Goal: Transaction & Acquisition: Book appointment/travel/reservation

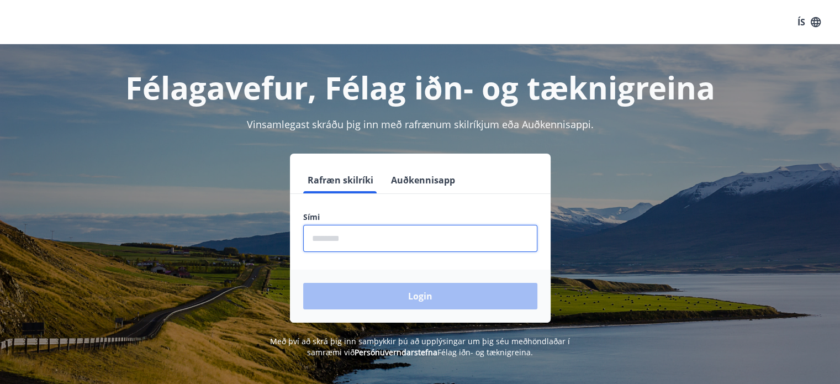
click at [367, 250] on input "phone" at bounding box center [420, 238] width 234 height 27
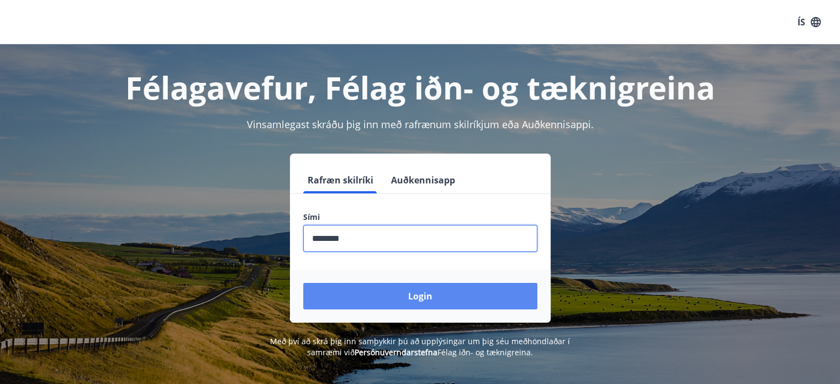
type input "********"
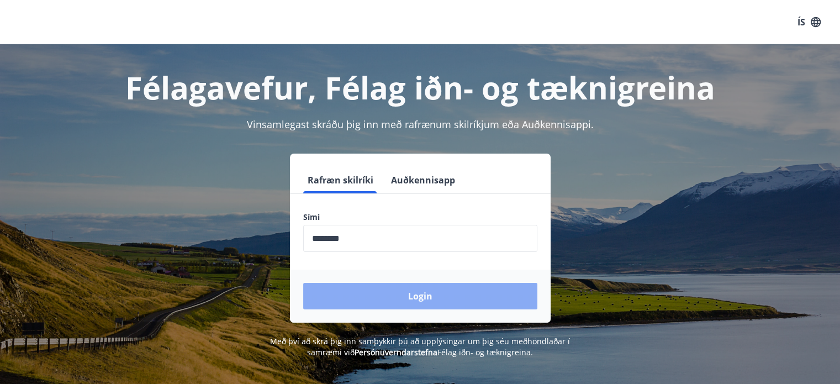
click at [402, 291] on button "Login" at bounding box center [420, 296] width 234 height 27
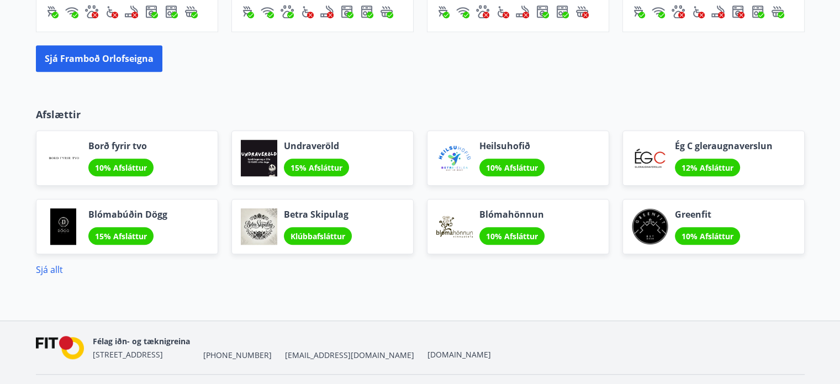
scroll to position [830, 0]
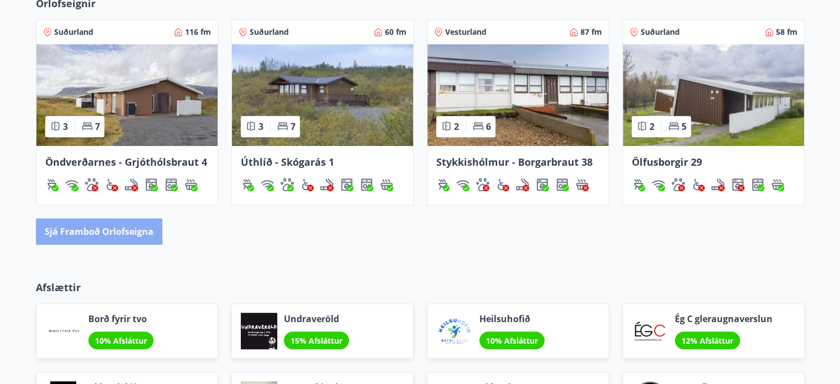
click at [82, 229] on button "Sjá framboð orlofseigna" at bounding box center [99, 231] width 126 height 27
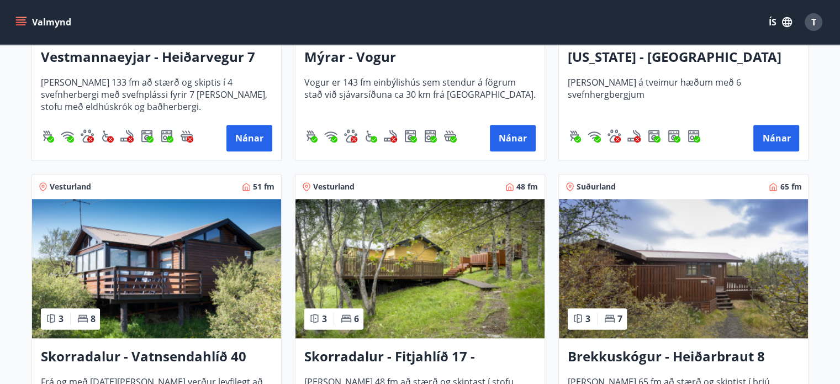
scroll to position [1278, 0]
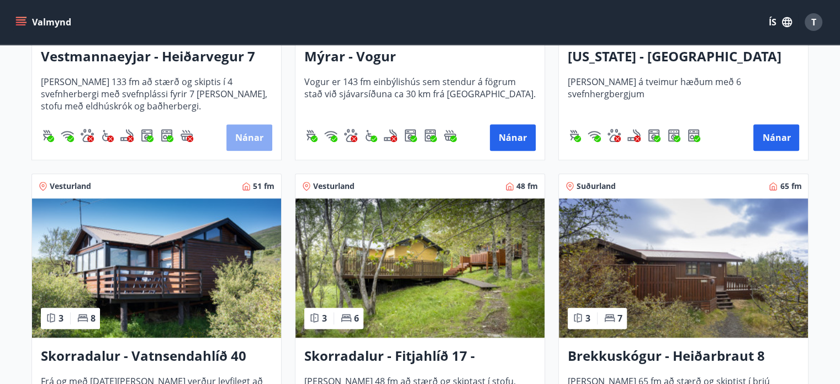
click at [245, 139] on button "Nánar" at bounding box center [249, 137] width 46 height 27
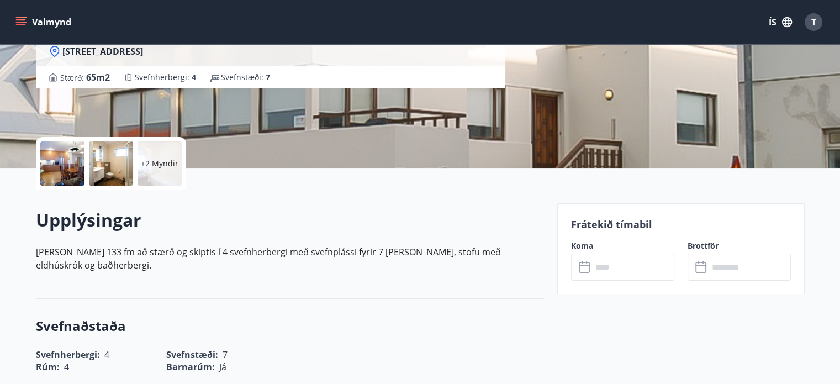
scroll to position [208, 0]
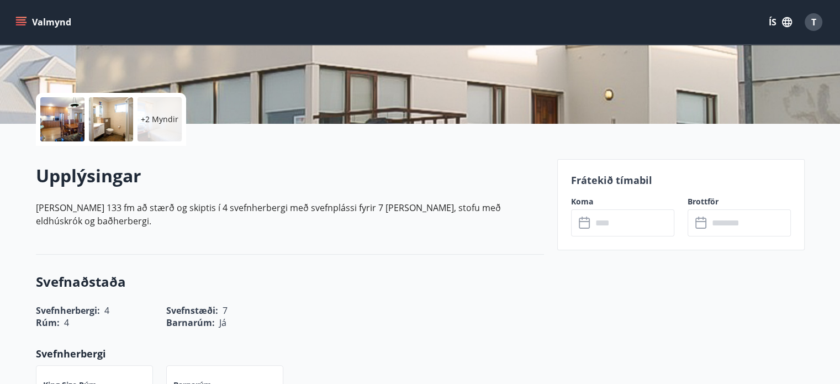
click at [588, 218] on icon at bounding box center [584, 223] width 11 height 11
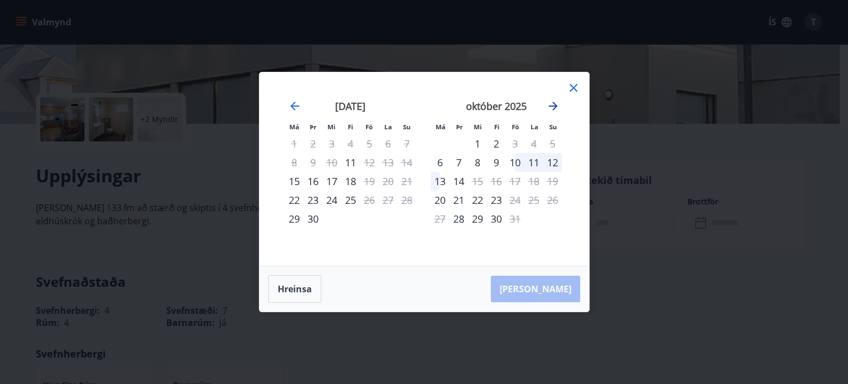
click at [557, 106] on icon "Move forward to switch to the next month." at bounding box center [553, 106] width 9 height 9
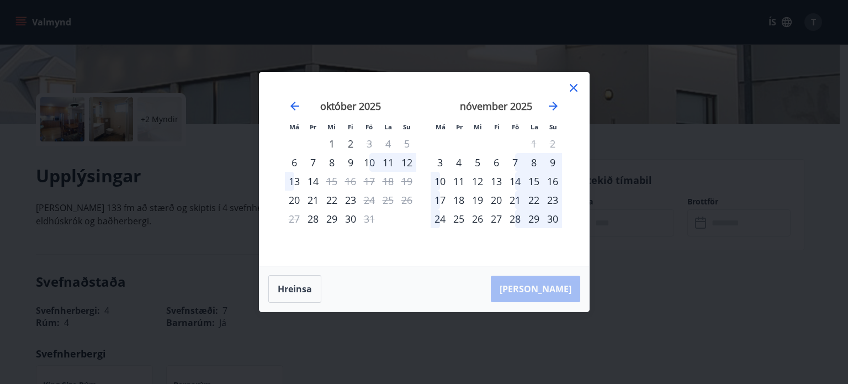
click at [515, 163] on div "7" at bounding box center [515, 162] width 19 height 19
click at [515, 160] on div "7" at bounding box center [515, 162] width 19 height 19
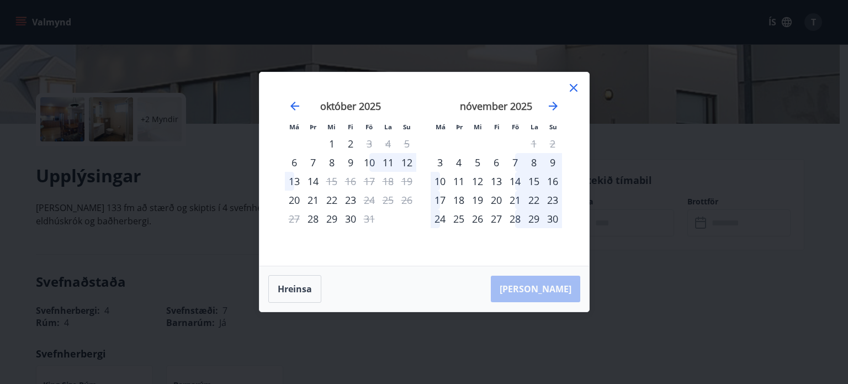
click at [515, 160] on div "7" at bounding box center [515, 162] width 19 height 19
drag, startPoint x: 515, startPoint y: 160, endPoint x: 514, endPoint y: 176, distance: 16.6
click at [514, 176] on tbody "1 2 3 4 5 6 7 8 9 10 11 12 13 14 15 16 17 18 19 20 21 22 23 24 25 26 27 28 29 30" at bounding box center [496, 181] width 131 height 94
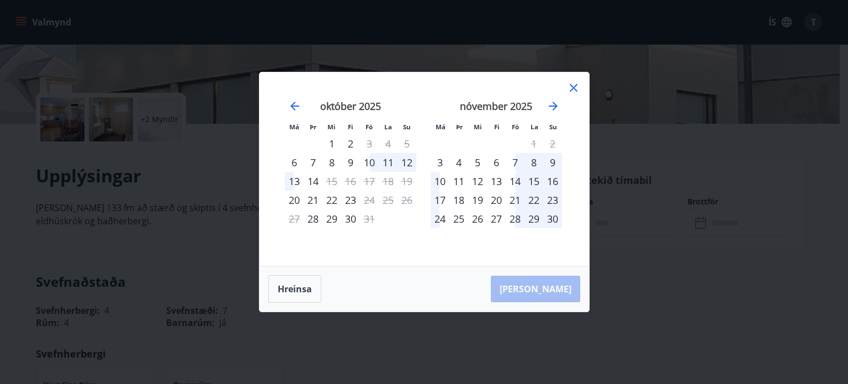
click at [514, 176] on div "14" at bounding box center [515, 181] width 19 height 19
click at [516, 161] on div "7" at bounding box center [515, 162] width 19 height 19
click at [506, 161] on div "7" at bounding box center [515, 162] width 19 height 19
click at [574, 87] on icon at bounding box center [574, 88] width 8 height 8
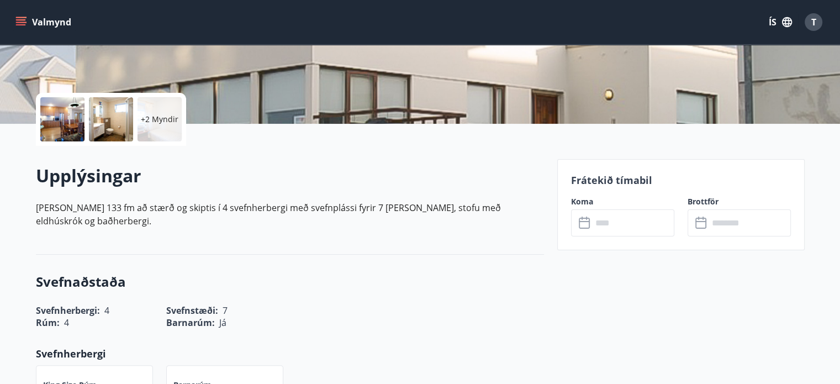
click at [619, 214] on input "text" at bounding box center [633, 222] width 82 height 27
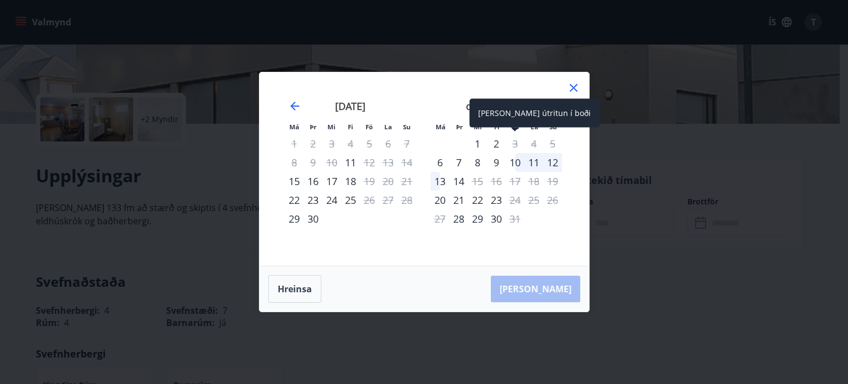
click at [555, 106] on div "Aðeins útritun í boði" at bounding box center [535, 113] width 130 height 29
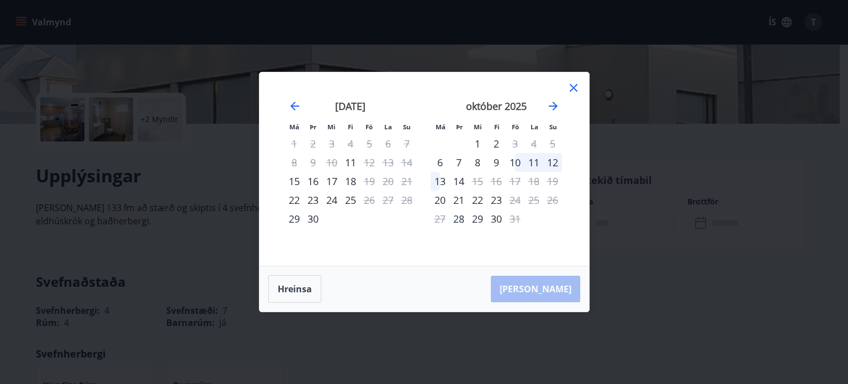
click at [560, 107] on div "október 2025" at bounding box center [496, 110] width 131 height 49
click at [551, 104] on icon "Move forward to switch to the next month." at bounding box center [553, 105] width 13 height 13
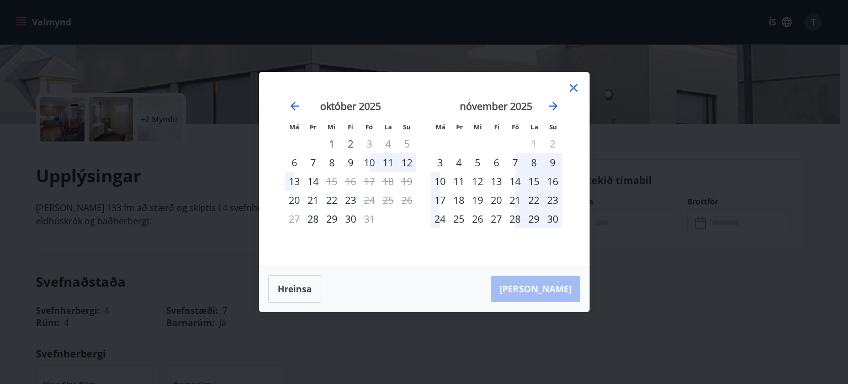
click at [518, 165] on div "7" at bounding box center [515, 162] width 19 height 19
click at [439, 180] on div "10" at bounding box center [440, 181] width 19 height 19
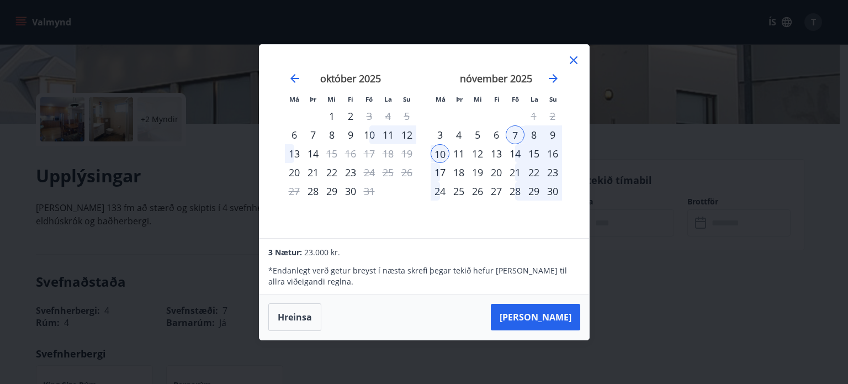
click at [517, 136] on div "7" at bounding box center [515, 134] width 19 height 19
click at [545, 311] on button "Taka Frá" at bounding box center [535, 317] width 89 height 27
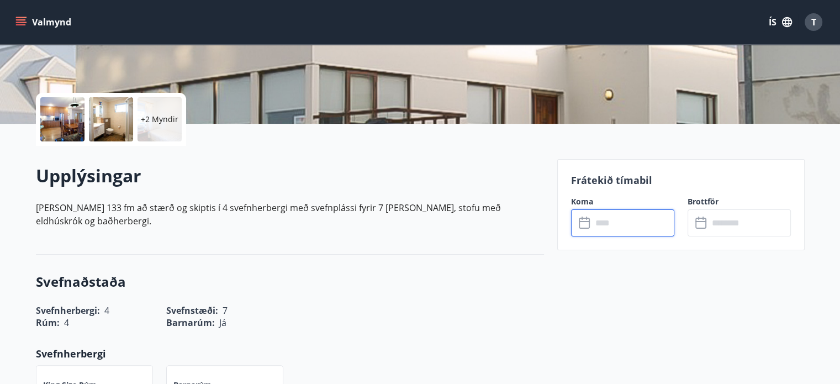
type input "******"
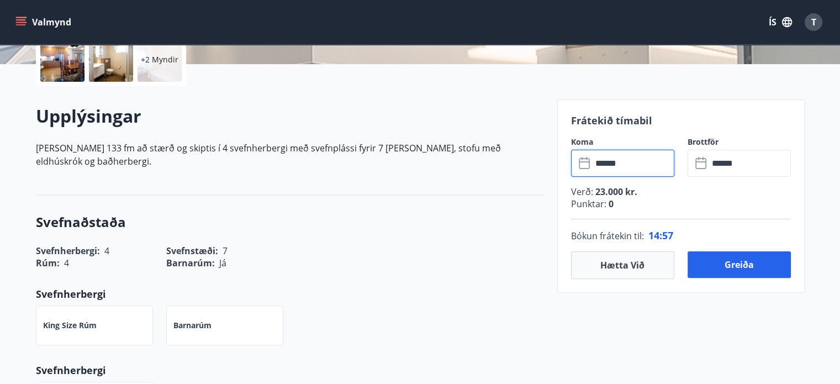
scroll to position [268, 0]
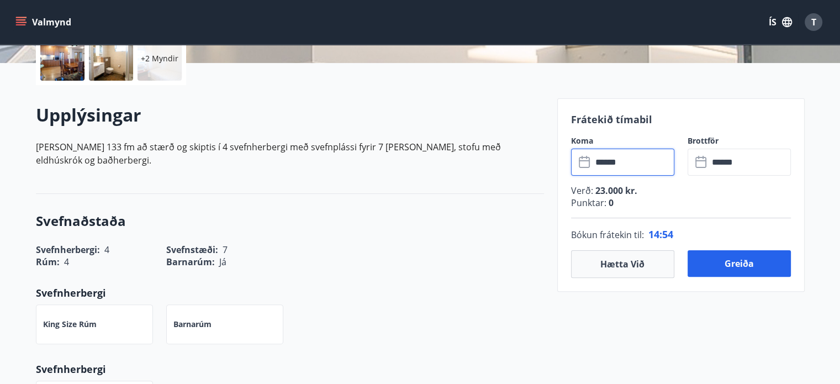
click at [618, 155] on input "******" at bounding box center [633, 162] width 82 height 27
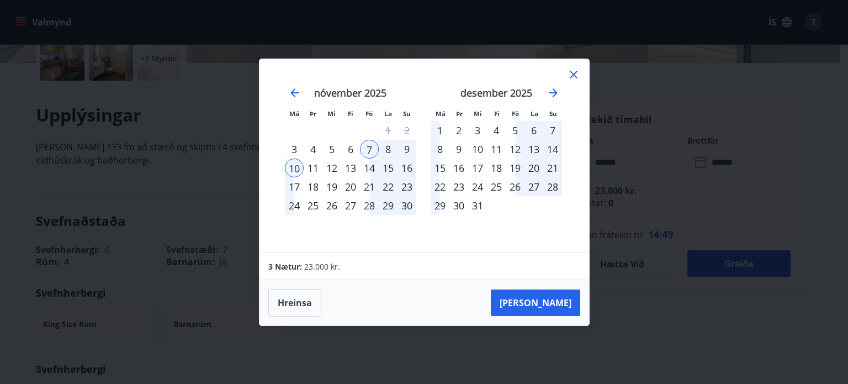
click at [579, 85] on div at bounding box center [573, 76] width 13 height 17
click at [574, 75] on icon at bounding box center [574, 75] width 8 height 8
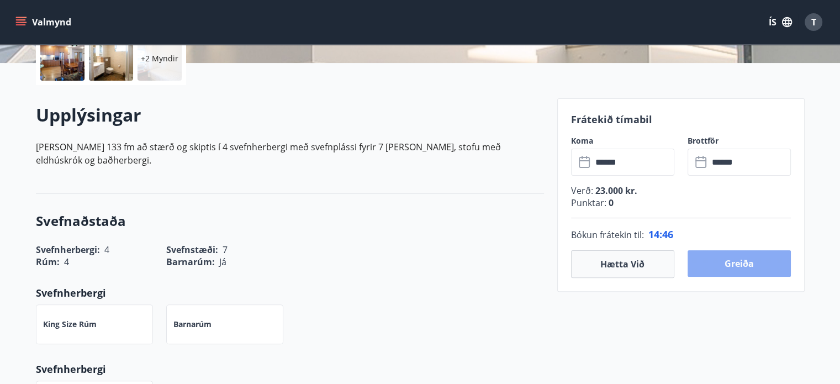
click at [731, 259] on button "Greiða" at bounding box center [739, 263] width 103 height 27
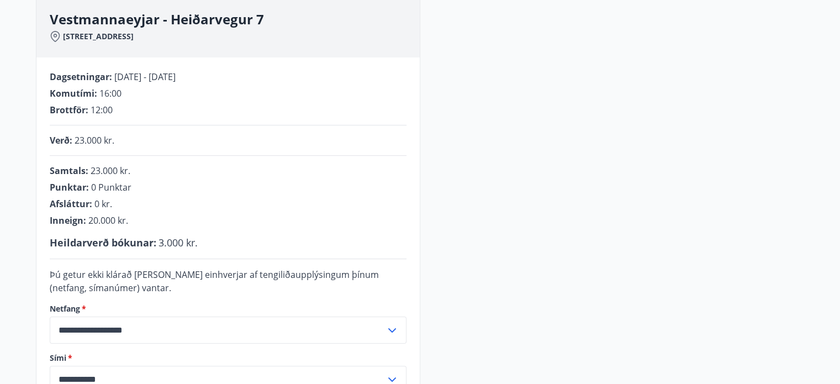
scroll to position [325, 0]
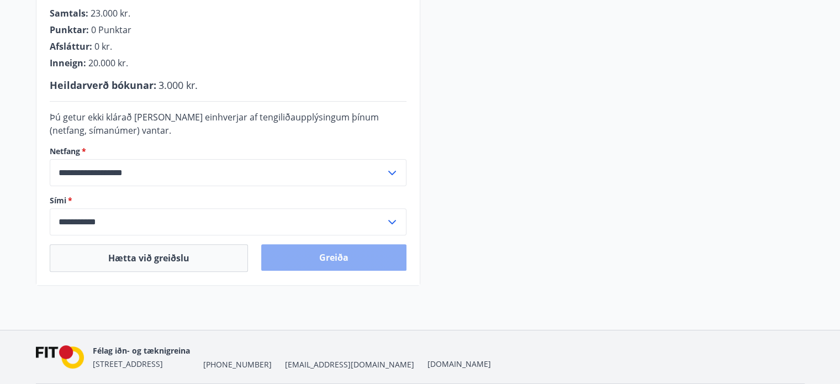
click at [354, 249] on button "Greiða" at bounding box center [333, 257] width 145 height 27
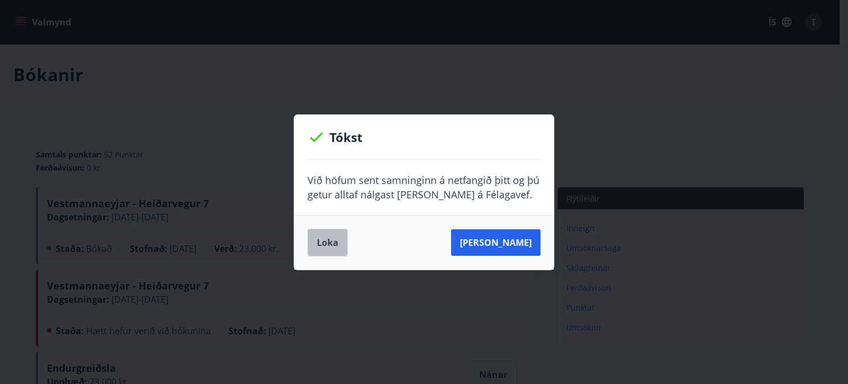
click at [327, 246] on button "Loka" at bounding box center [328, 243] width 40 height 28
